Goal: Transaction & Acquisition: Book appointment/travel/reservation

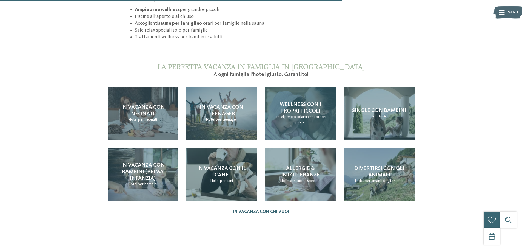
scroll to position [575, 0]
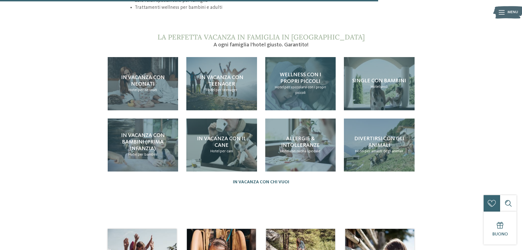
click at [300, 72] on span "Wellness con i propri piccoli" at bounding box center [300, 78] width 41 height 12
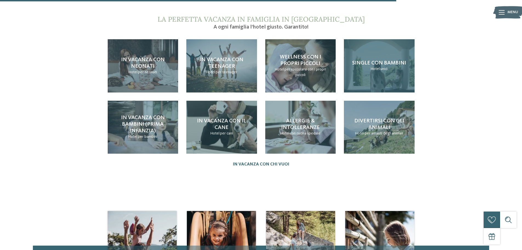
scroll to position [603, 0]
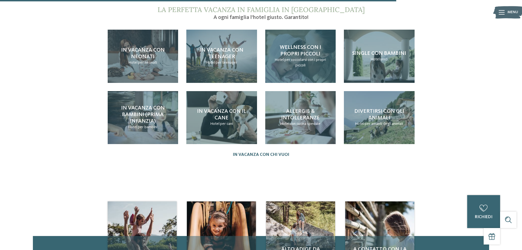
click at [295, 45] on span "Wellness con i propri piccoli" at bounding box center [300, 51] width 41 height 12
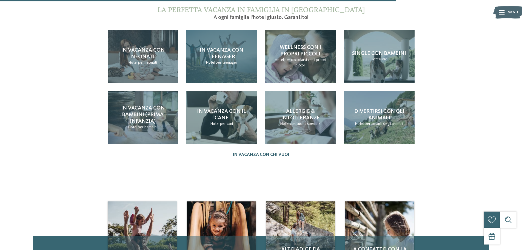
click at [218, 47] on span "In vacanza con teenager" at bounding box center [222, 53] width 44 height 12
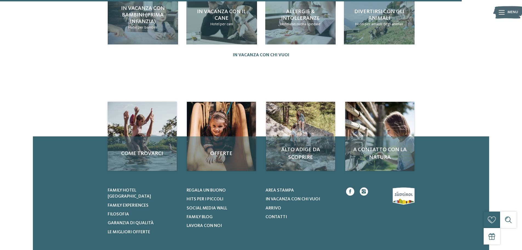
scroll to position [794, 0]
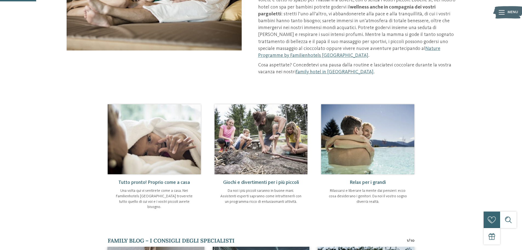
scroll to position [219, 0]
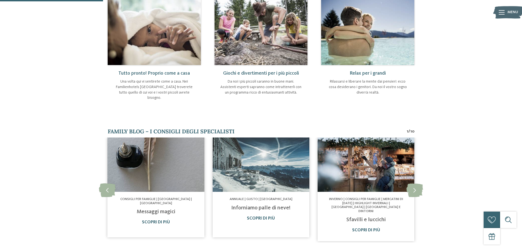
scroll to position [329, 0]
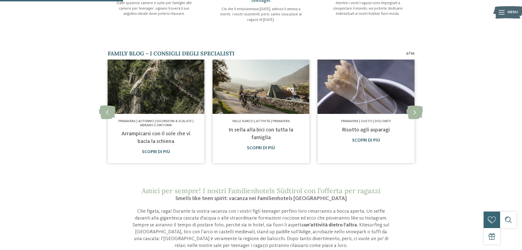
scroll to position [329, 0]
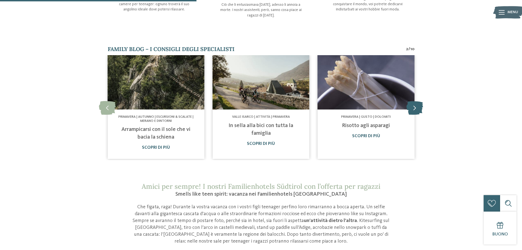
click at [413, 106] on icon at bounding box center [414, 108] width 17 height 14
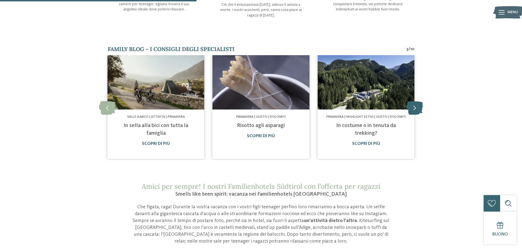
click at [414, 107] on icon at bounding box center [414, 108] width 17 height 14
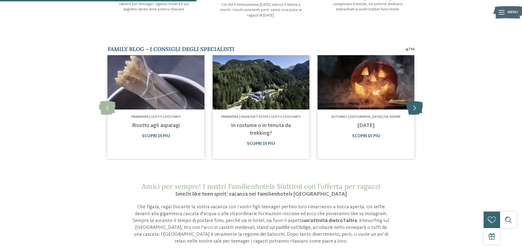
click at [414, 107] on icon at bounding box center [414, 108] width 17 height 14
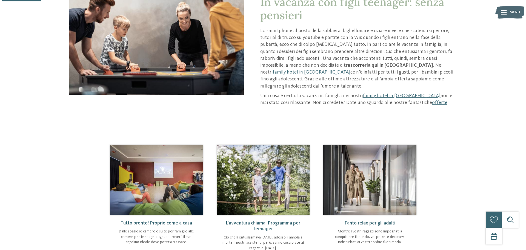
scroll to position [0, 0]
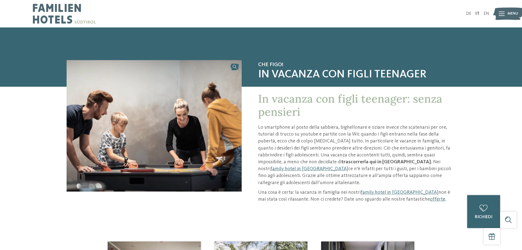
click at [503, 12] on icon at bounding box center [502, 14] width 6 height 4
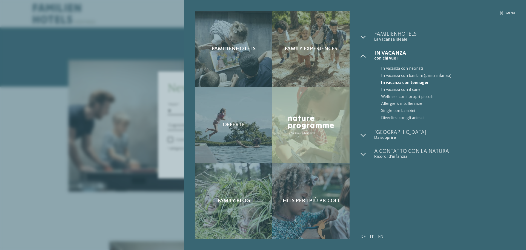
click at [408, 82] on span "In vacanza con teenager" at bounding box center [448, 82] width 134 height 7
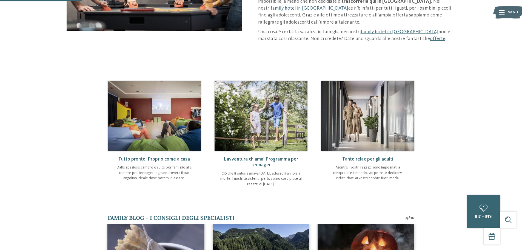
scroll to position [192, 0]
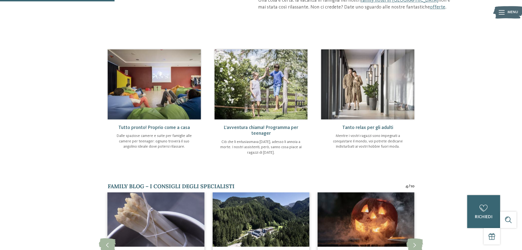
click at [257, 132] on span "L’avventura chiama! Programma per teenager" at bounding box center [261, 130] width 75 height 11
click at [263, 107] on img at bounding box center [261, 84] width 93 height 70
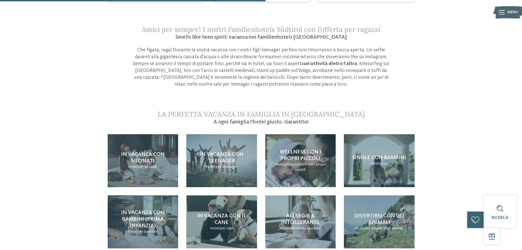
scroll to position [548, 0]
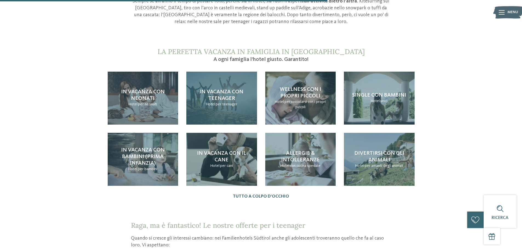
click at [216, 95] on span "In vacanza con teenager" at bounding box center [222, 95] width 44 height 12
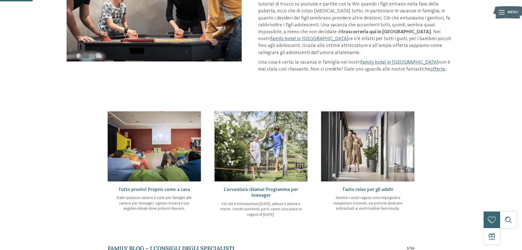
scroll to position [55, 0]
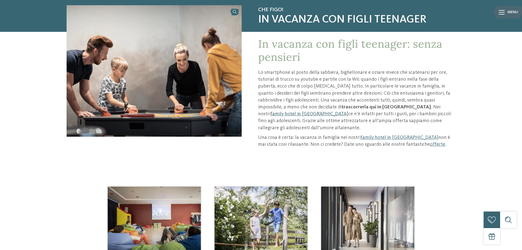
click at [348, 111] on link "family hotel in [GEOGRAPHIC_DATA]" at bounding box center [309, 113] width 78 height 5
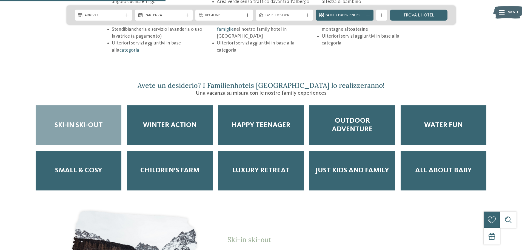
scroll to position [904, 0]
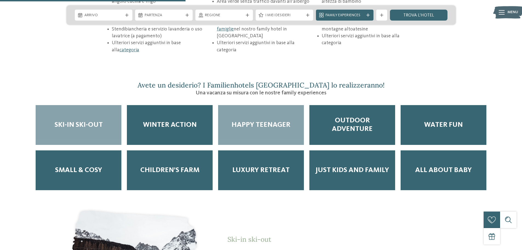
click at [273, 109] on div "Happy teenager" at bounding box center [261, 125] width 86 height 40
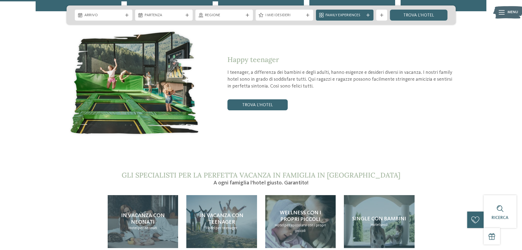
scroll to position [1124, 0]
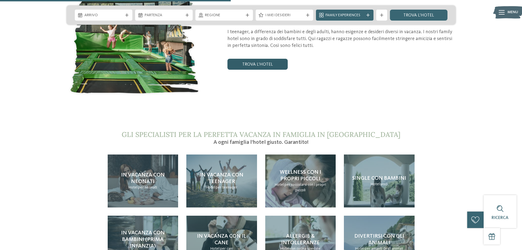
click at [258, 59] on link "trova l’hotel" at bounding box center [257, 64] width 60 height 11
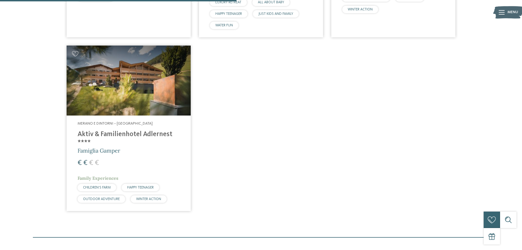
scroll to position [398, 0]
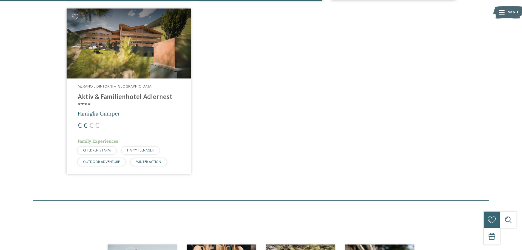
click at [102, 98] on h4 "Aktiv & Familienhotel Adlernest ****" at bounding box center [129, 101] width 102 height 16
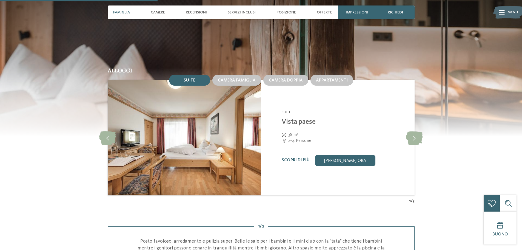
scroll to position [603, 0]
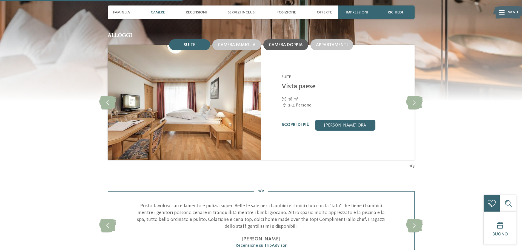
click at [295, 44] on span "Camera doppia" at bounding box center [286, 45] width 34 height 4
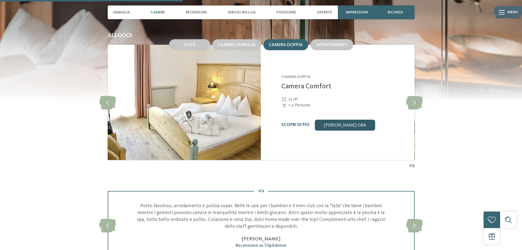
click at [336, 121] on link "[PERSON_NAME] ora" at bounding box center [345, 124] width 60 height 11
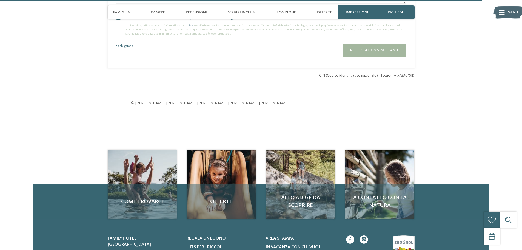
scroll to position [1657, 0]
